Goal: Task Accomplishment & Management: Complete application form

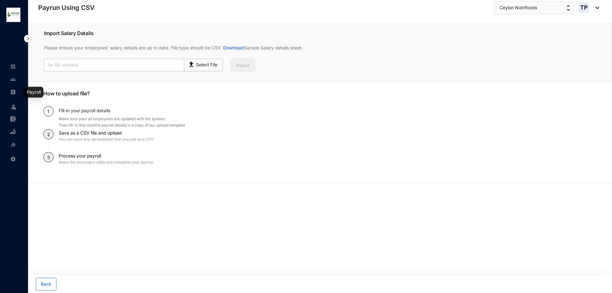
click at [12, 92] on img at bounding box center [13, 92] width 6 height 6
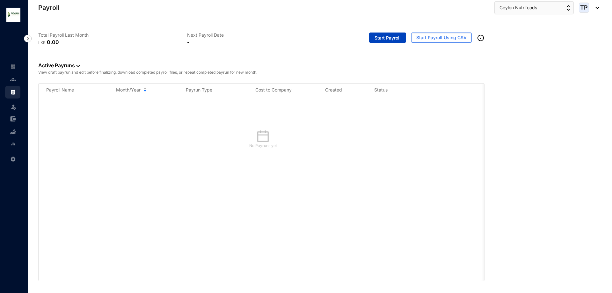
click at [392, 39] on span "Start Payroll" at bounding box center [388, 38] width 26 height 6
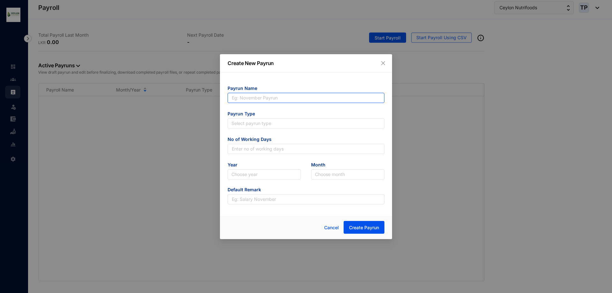
click at [342, 94] on input "text" at bounding box center [306, 98] width 157 height 10
type input "[PERSON_NAME]"
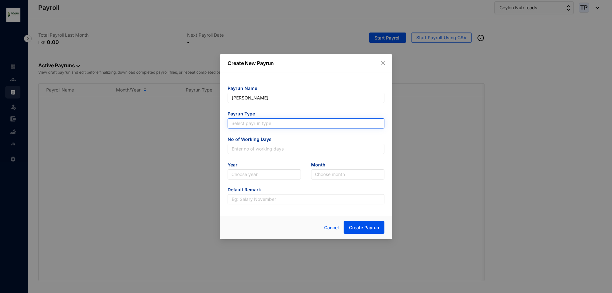
type input "[PERSON_NAME]"
click at [293, 124] on input "search" at bounding box center [305, 124] width 149 height 10
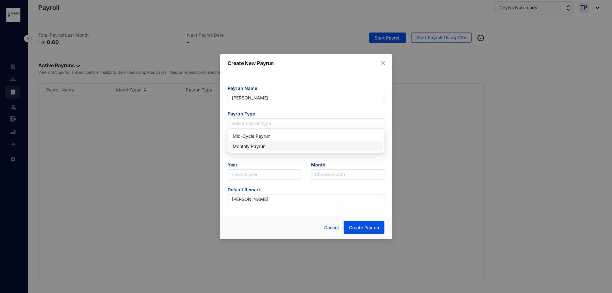
click at [299, 145] on div "Monthly Payrun" at bounding box center [306, 146] width 147 height 7
click at [297, 146] on input "text" at bounding box center [306, 149] width 157 height 10
type input "25"
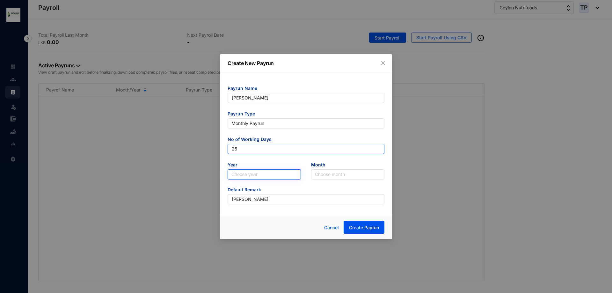
click at [288, 170] on div "Choose year" at bounding box center [264, 174] width 73 height 10
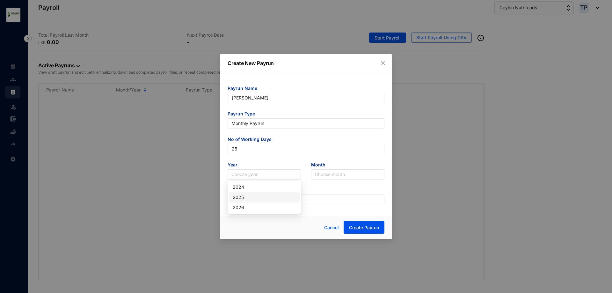
click at [270, 198] on div "2025" at bounding box center [264, 197] width 63 height 7
click at [352, 177] on input "search" at bounding box center [348, 175] width 66 height 10
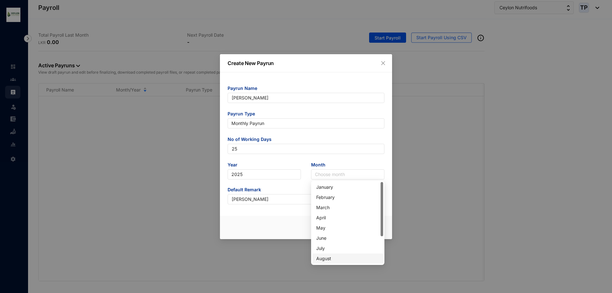
click at [348, 255] on div "August" at bounding box center [347, 258] width 63 height 7
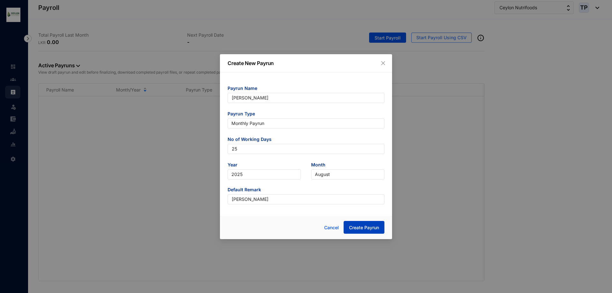
click at [364, 226] on span "Create Payrun" at bounding box center [364, 227] width 30 height 6
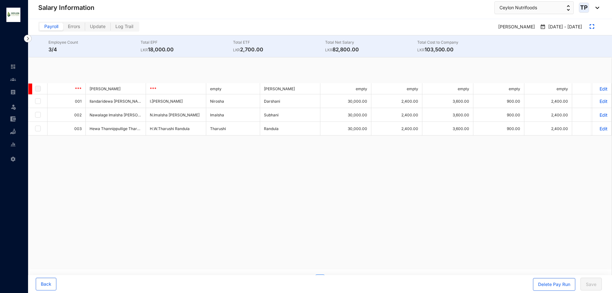
checkbox input "true"
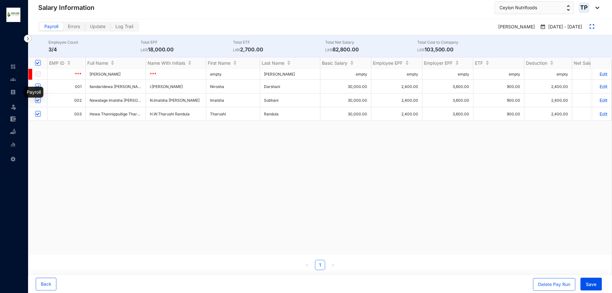
click at [10, 89] on link at bounding box center [18, 92] width 16 height 6
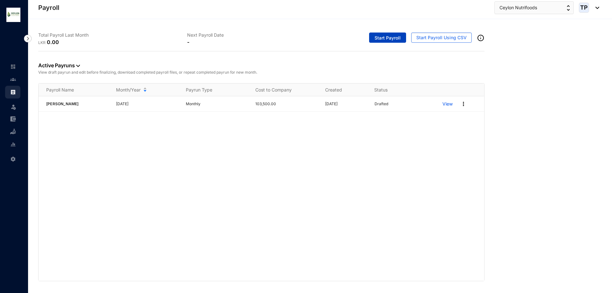
click at [383, 40] on span "Start Payroll" at bounding box center [388, 38] width 26 height 6
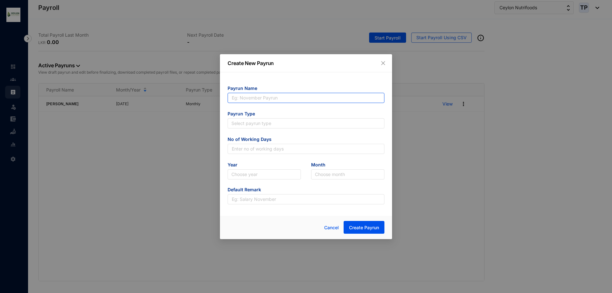
click at [318, 102] on input "text" at bounding box center [306, 98] width 157 height 10
type input "Imalsha Subhani"
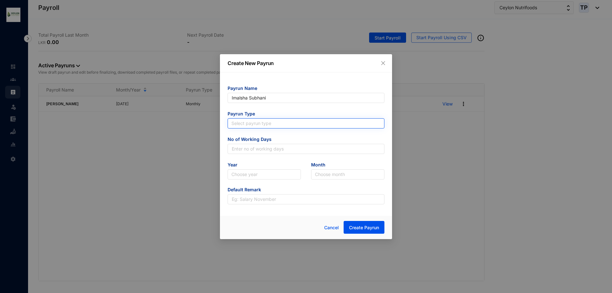
type input "Imalsha Subhani"
click at [293, 124] on input "search" at bounding box center [305, 124] width 149 height 10
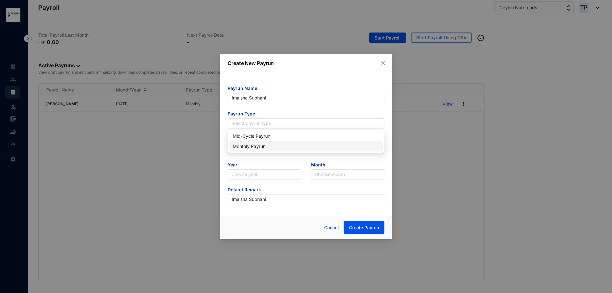
click at [301, 146] on div "Monthly Payrun" at bounding box center [306, 146] width 147 height 7
click at [301, 146] on input "text" at bounding box center [306, 149] width 157 height 10
type input "25"
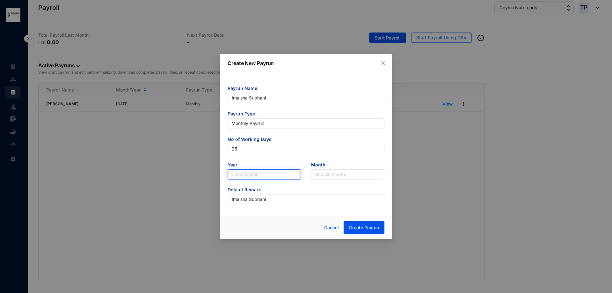
click at [284, 176] on input "search" at bounding box center [264, 175] width 66 height 10
click at [270, 195] on div "2025" at bounding box center [264, 197] width 63 height 7
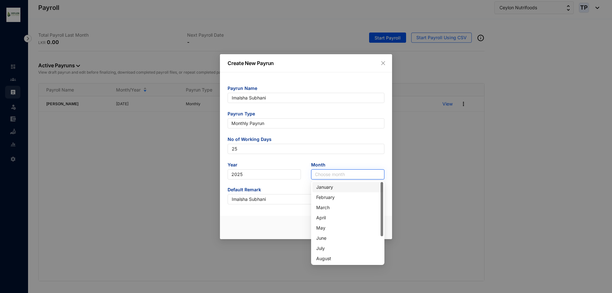
click at [329, 173] on input "search" at bounding box center [348, 175] width 66 height 10
click at [333, 257] on div "August" at bounding box center [347, 258] width 63 height 7
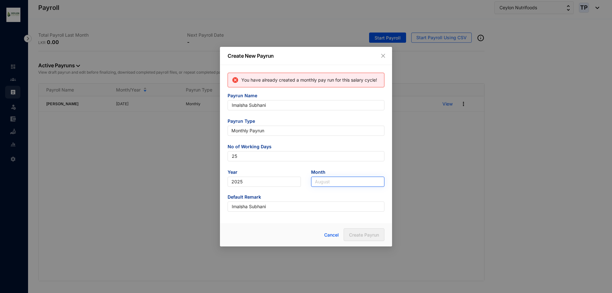
click at [352, 179] on span "August" at bounding box center [348, 182] width 66 height 10
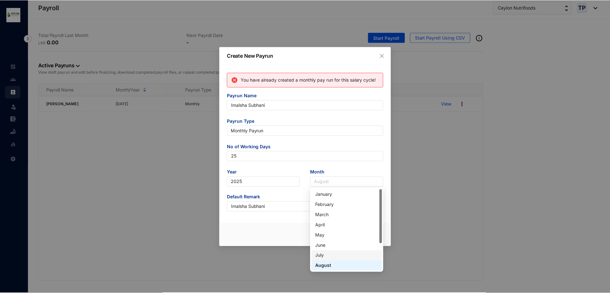
scroll to position [41, 0]
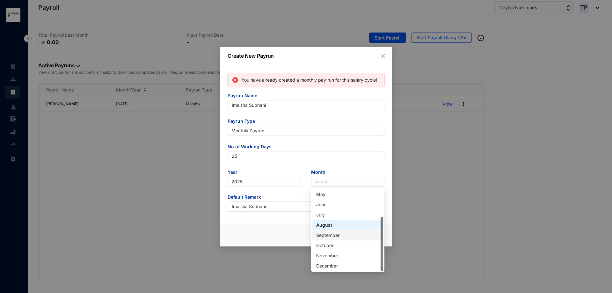
click at [349, 233] on div "September" at bounding box center [347, 235] width 63 height 7
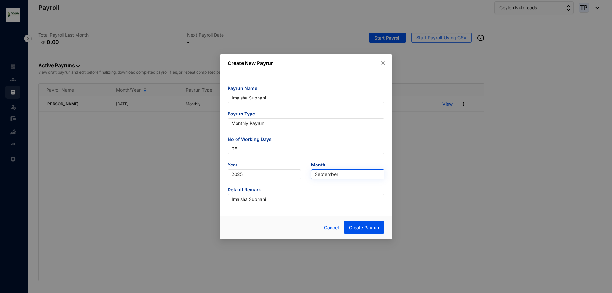
click at [346, 171] on span "September" at bounding box center [348, 175] width 66 height 10
click at [391, 218] on div "Cancel Create Payrun" at bounding box center [306, 227] width 172 height 23
click at [319, 174] on span "September" at bounding box center [348, 175] width 66 height 10
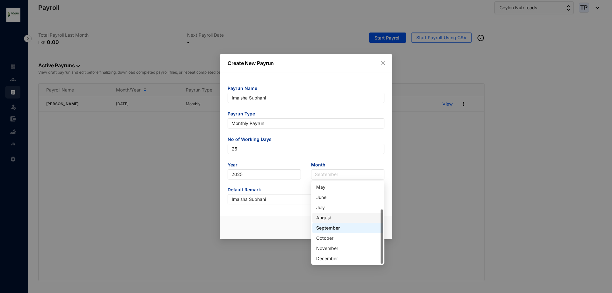
click at [326, 215] on div "August" at bounding box center [347, 217] width 63 height 7
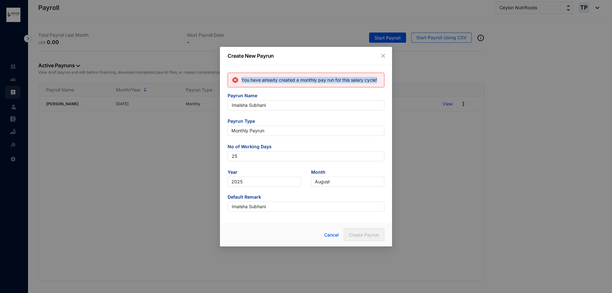
drag, startPoint x: 378, startPoint y: 78, endPoint x: 243, endPoint y: 77, distance: 135.5
click at [243, 77] on div "You have already created a monthly pay run for this salary cycle!" at bounding box center [305, 80] width 148 height 8
copy p "You have already created a monthly pay run for this salary cycle!"
click at [382, 57] on icon "close" at bounding box center [383, 56] width 4 height 4
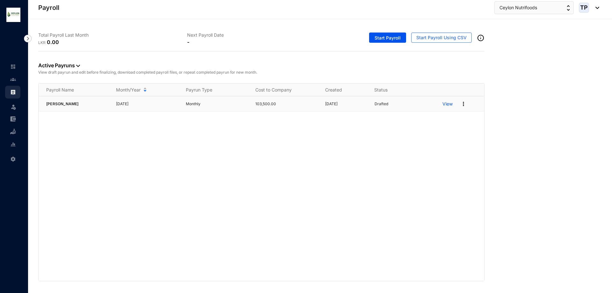
click at [453, 103] on p "View" at bounding box center [448, 104] width 10 height 6
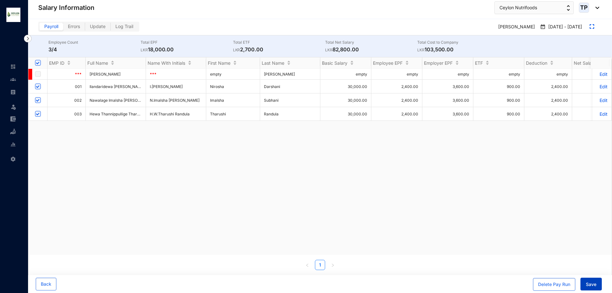
click at [594, 282] on span "Save" at bounding box center [591, 284] width 11 height 6
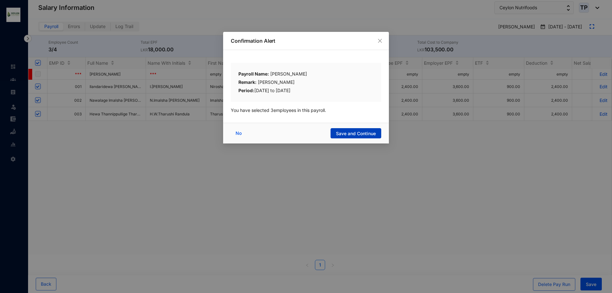
click at [356, 132] on span "Save and Continue" at bounding box center [356, 133] width 40 height 6
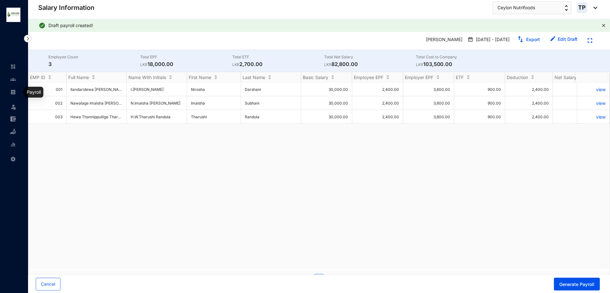
click at [11, 95] on link at bounding box center [18, 92] width 16 height 6
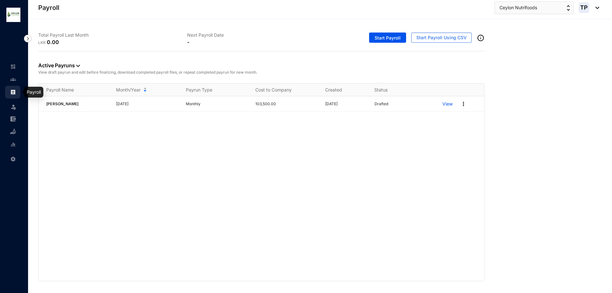
click at [11, 78] on img at bounding box center [13, 80] width 6 height 6
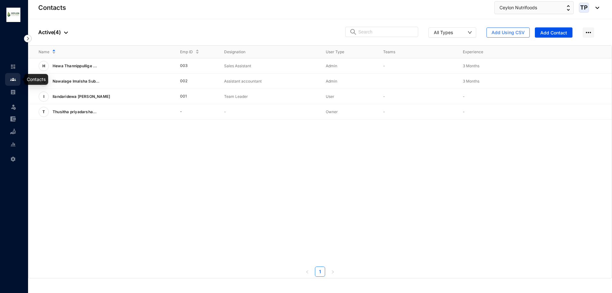
click at [11, 70] on link at bounding box center [18, 66] width 16 height 6
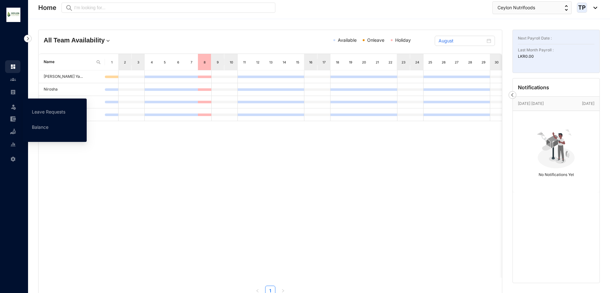
click at [7, 100] on div "Leave" at bounding box center [12, 106] width 15 height 14
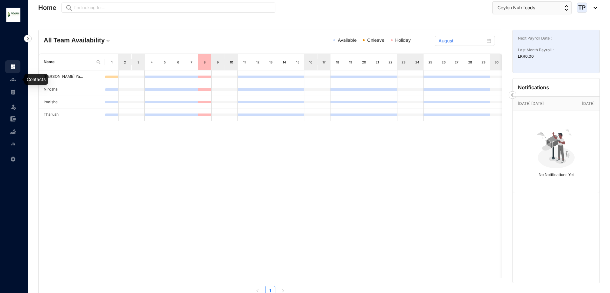
click at [10, 80] on link at bounding box center [18, 79] width 16 height 6
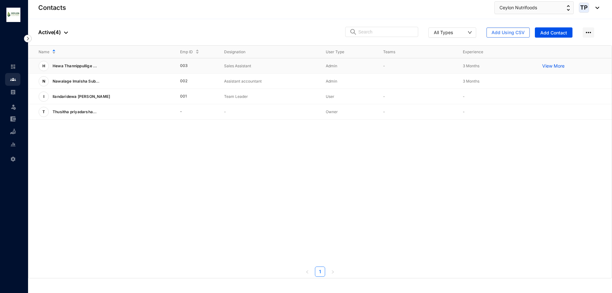
click at [547, 65] on p "View More" at bounding box center [555, 66] width 26 height 6
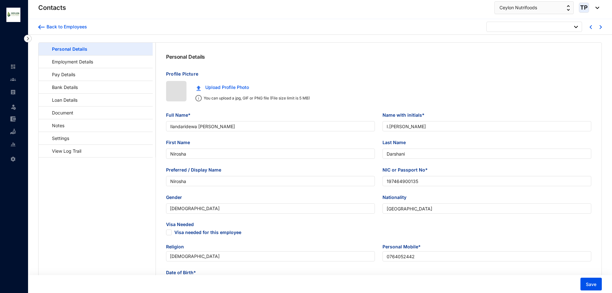
type input "[DATE]"
checkbox input "false"
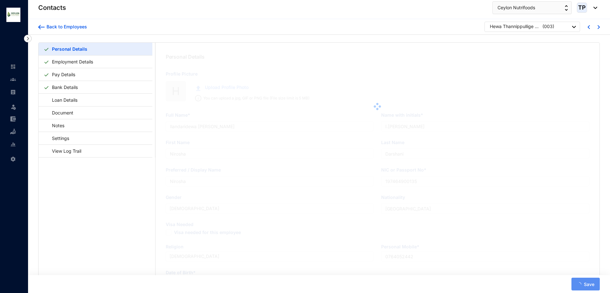
type input "Hewa Thannippullige Tharushi Randula"
type input "H.W.Tharushi Randula"
type input "Tharushi"
type input "Randula"
type input "Tharushi"
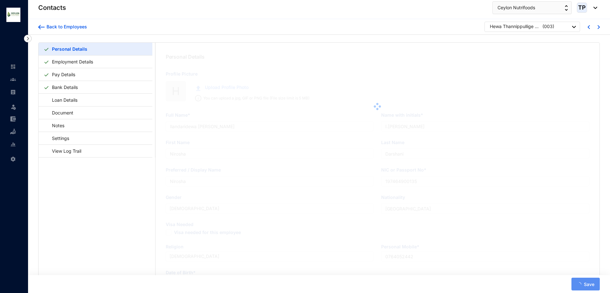
type input "2005883603869"
type input "0715510856"
type input "[STREET_ADDRESS]"
checkbox input "true"
radio input "true"
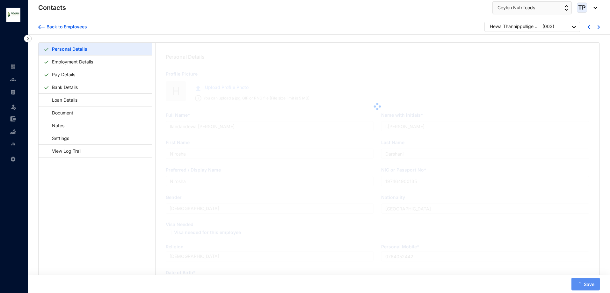
radio input "false"
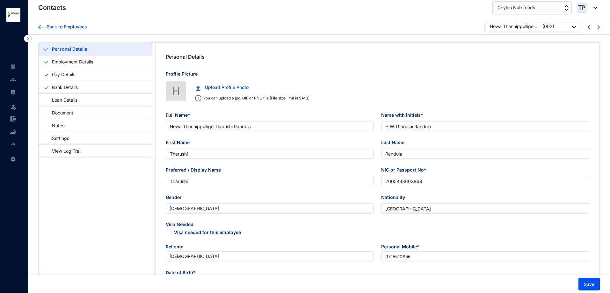
type input "[DATE]"
click at [4, 91] on ul "Leave Settings" at bounding box center [14, 112] width 28 height 105
click at [18, 93] on link at bounding box center [18, 92] width 16 height 6
